Goal: Complete application form

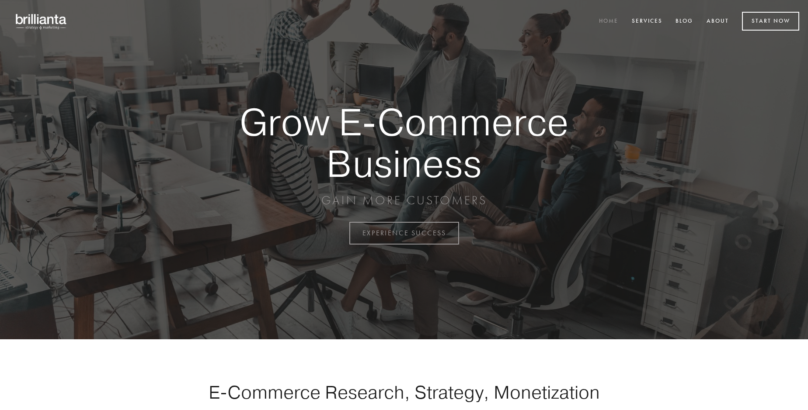
scroll to position [2291, 0]
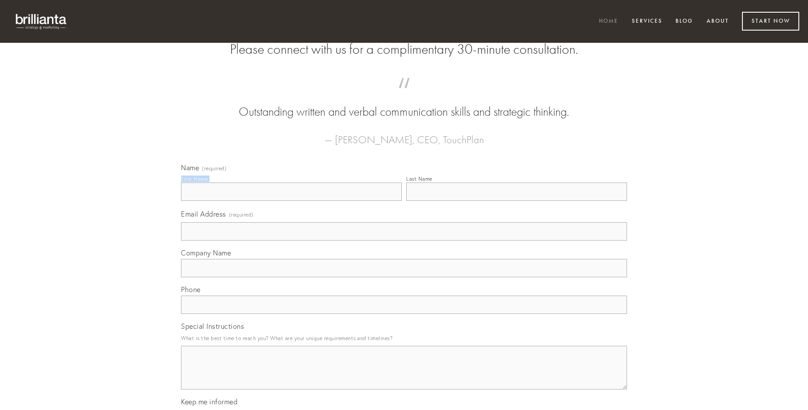
type input "[PERSON_NAME]"
click at [516, 201] on input "Last Name" at bounding box center [516, 192] width 221 height 18
type input "[PERSON_NAME]"
click at [404, 241] on input "Email Address (required)" at bounding box center [404, 231] width 446 height 18
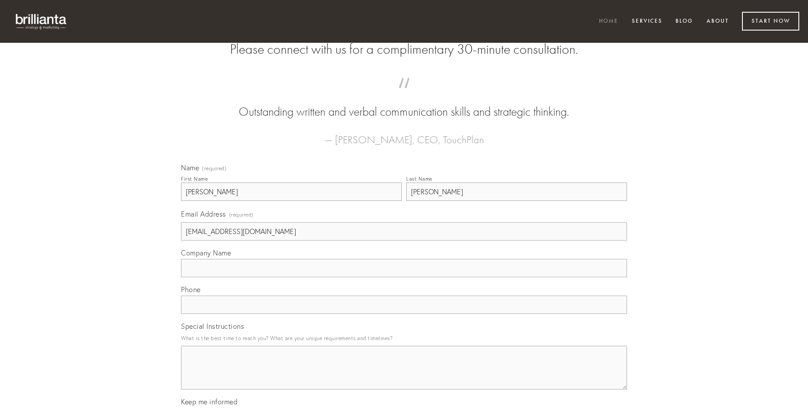
type input "[EMAIL_ADDRESS][DOMAIN_NAME]"
click at [404, 278] on input "Company Name" at bounding box center [404, 268] width 446 height 18
type input "[MEDICAL_DATA]"
click at [404, 314] on input "text" at bounding box center [404, 305] width 446 height 18
click at [404, 376] on textarea "Special Instructions" at bounding box center [404, 368] width 446 height 44
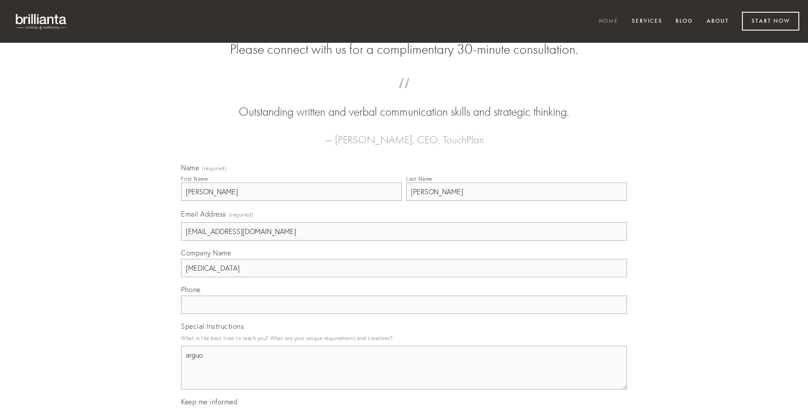
type textarea "arguo"
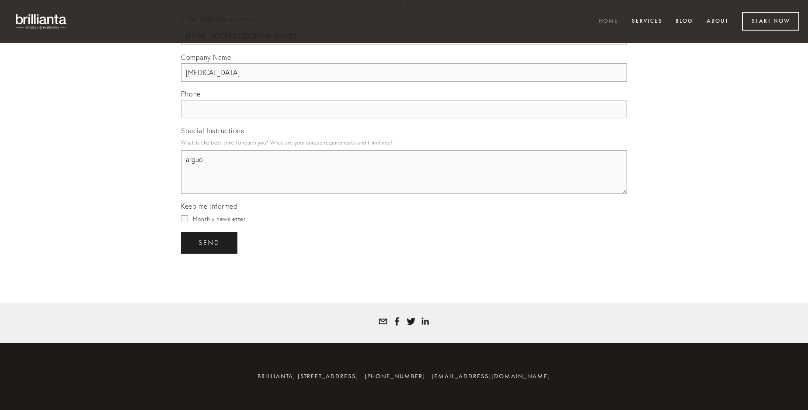
click at [210, 243] on span "send" at bounding box center [208, 243] width 21 height 8
